Goal: Task Accomplishment & Management: Complete application form

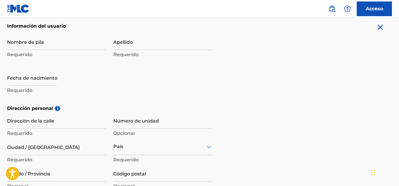
scroll to position [128, 0]
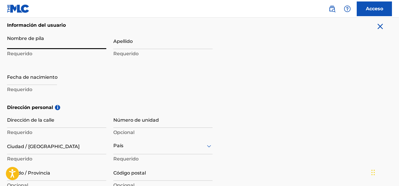
click at [36, 45] on input "Nombre de pila" at bounding box center [56, 40] width 99 height 17
type input "[PERSON_NAME]"
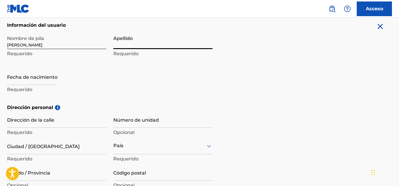
click at [128, 46] on input "Apellido" at bounding box center [162, 40] width 99 height 17
type input "[PERSON_NAME]"
drag, startPoint x: 40, startPoint y: 89, endPoint x: 37, endPoint y: 79, distance: 10.8
click at [37, 79] on div "Fecha de nacimiento Requerido" at bounding box center [56, 81] width 99 height 26
select select "8"
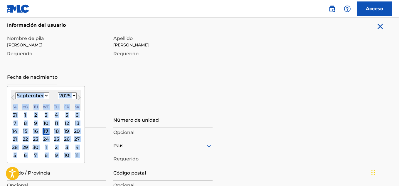
click at [37, 79] on input "text" at bounding box center [32, 76] width 50 height 17
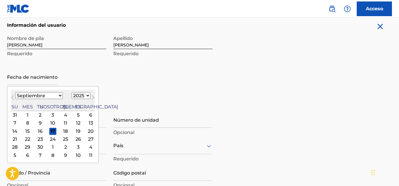
click at [72, 97] on select "1899 1900 1901 1902 1903 1904 1905 1906 1907 1908 1909 1910 1911 1912 1913 1914…" at bounding box center [81, 95] width 19 height 7
select select "2000"
click at [72, 92] on select "1899 1900 1901 1902 1903 1904 1905 1906 1907 1908 1909 1910 1911 1912 1913 1914…" at bounding box center [81, 95] width 19 height 7
click at [46, 97] on select "Enero Febrero Marzo Abril Puede Junio [PERSON_NAME] Septiembre Octubre Noviembr…" at bounding box center [39, 95] width 48 height 7
select select "10"
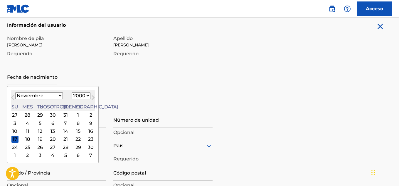
click at [15, 92] on select "Enero Febrero Marzo Abril Puede Junio [PERSON_NAME] Septiembre Octubre Noviembr…" at bounding box center [39, 95] width 48 height 7
click at [87, 123] on div "11" at bounding box center [90, 123] width 7 height 7
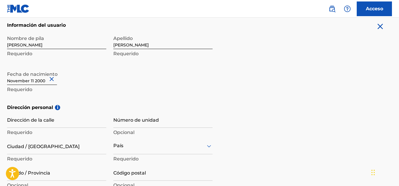
drag, startPoint x: 399, startPoint y: 78, endPoint x: 400, endPoint y: 93, distance: 15.0
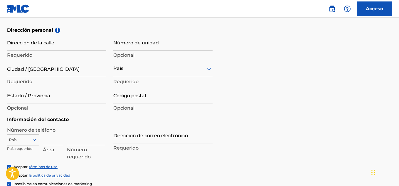
scroll to position [206, 0]
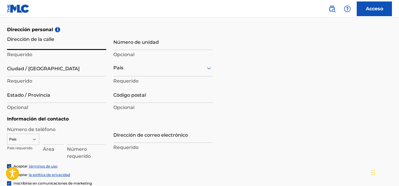
click at [40, 37] on input "Dirección de la calle" at bounding box center [56, 41] width 99 height 17
type input "[STREET_ADDRESS]"
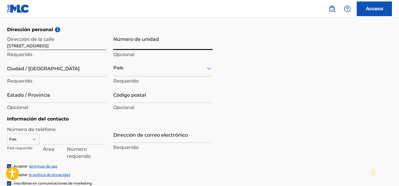
click at [148, 38] on input "Número de unidad" at bounding box center [162, 41] width 99 height 17
type input "320"
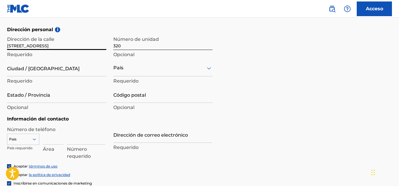
click at [66, 48] on input "[STREET_ADDRESS]" at bounding box center [56, 41] width 99 height 17
type input "Calle Reforma"
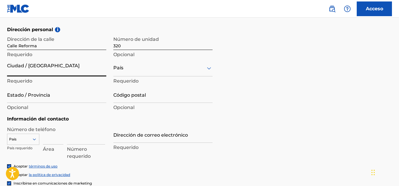
click at [62, 67] on input "Ciudad / [GEOGRAPHIC_DATA]" at bounding box center [56, 68] width 99 height 17
type input "[GEOGRAPHIC_DATA]"
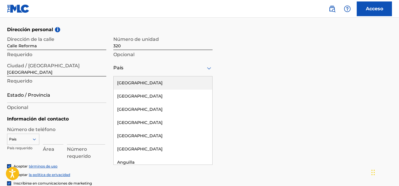
click at [142, 63] on div "País" at bounding box center [162, 68] width 99 height 17
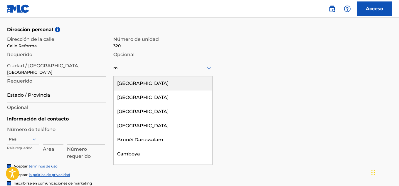
type input "me"
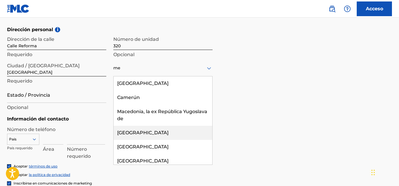
click at [141, 130] on div "[GEOGRAPHIC_DATA]" at bounding box center [163, 133] width 99 height 14
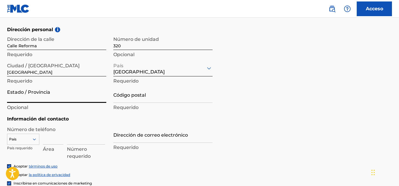
click at [51, 95] on input "Estado / Provincia" at bounding box center [56, 94] width 99 height 17
type input "[GEOGRAPHIC_DATA]"
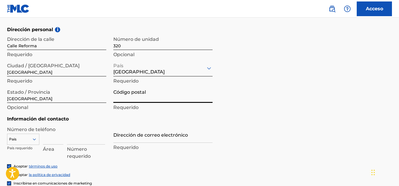
click at [140, 97] on input "Código postal" at bounding box center [162, 94] width 99 height 17
type input "2"
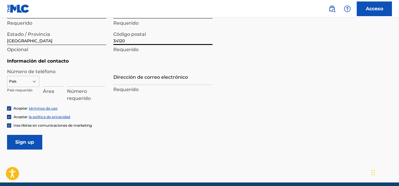
scroll to position [266, 0]
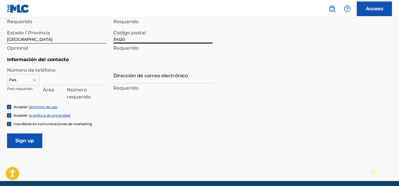
type input "34120"
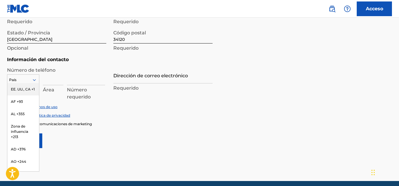
click at [36, 82] on icon at bounding box center [34, 79] width 5 height 5
type input "mx"
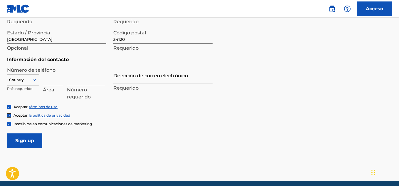
click at [25, 83] on div "mx" at bounding box center [23, 80] width 32 height 6
click at [61, 76] on input at bounding box center [53, 76] width 21 height 17
type input "677"
click at [76, 82] on input at bounding box center [86, 76] width 38 height 17
type input "1192599"
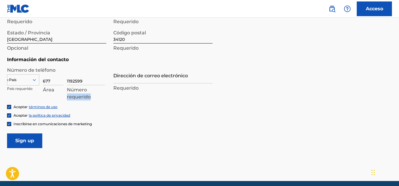
drag, startPoint x: 108, startPoint y: 93, endPoint x: 152, endPoint y: 78, distance: 46.8
click at [152, 78] on div "Número de teléfono País mx País requerido 677 Área 1192599 Número requerido Dir…" at bounding box center [110, 86] width 206 height 38
click at [152, 78] on input "Dirección de correo electrónico" at bounding box center [162, 75] width 99 height 17
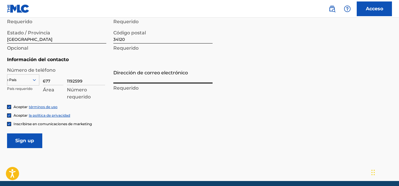
click at [150, 77] on input "Dirección de correo electrónico" at bounding box center [162, 75] width 99 height 17
type input "[EMAIL_ADDRESS][DOMAIN_NAME]"
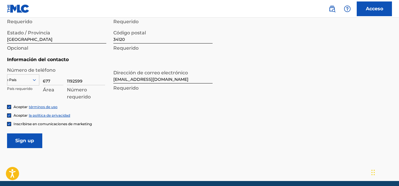
click at [12, 138] on input "Inscribirse" at bounding box center [24, 140] width 35 height 15
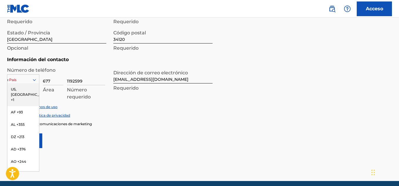
click at [22, 76] on div "País mx" at bounding box center [23, 79] width 32 height 11
type input "mx"
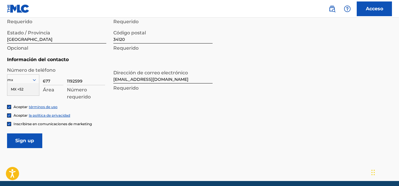
click at [23, 88] on font "MX +52" at bounding box center [17, 89] width 13 height 4
click at [28, 138] on input "Inscribirse" at bounding box center [24, 140] width 35 height 15
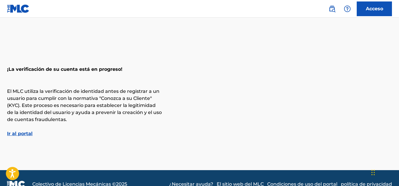
scroll to position [12, 0]
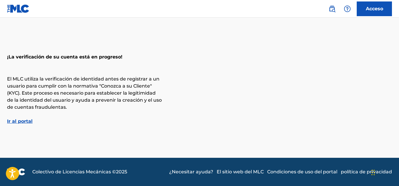
drag, startPoint x: 398, startPoint y: 46, endPoint x: 401, endPoint y: 33, distance: 12.7
click at [399, 33] on html "Guía del lector de pantalla de accesibilidad, comentarios e informes de problem…" at bounding box center [199, 81] width 399 height 186
click at [24, 119] on font "Ir al portal" at bounding box center [20, 121] width 26 height 6
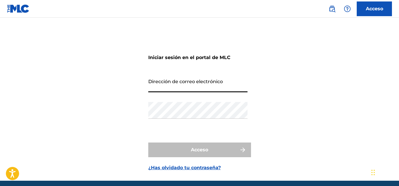
click at [176, 87] on input "Dirección de correo electrónico" at bounding box center [197, 84] width 99 height 17
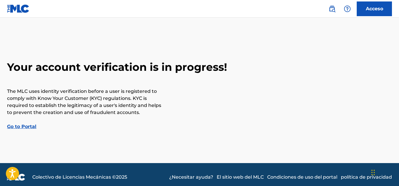
scroll to position [5, 0]
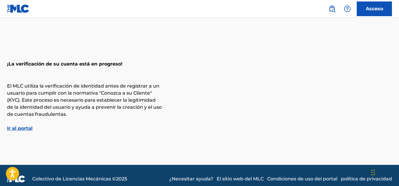
click at [26, 125] on div "¡La verificación de su cuenta está en progreso! El MLC utiliza la verificación …" at bounding box center [199, 93] width 399 height 77
click at [24, 127] on font "Ir al portal" at bounding box center [20, 128] width 26 height 6
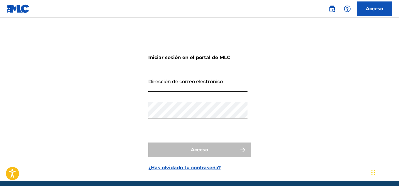
click at [205, 84] on input "Dirección de correo electrónico" at bounding box center [197, 84] width 99 height 17
click at [196, 80] on input "Dirección de correo electrónico" at bounding box center [197, 84] width 99 height 17
